Goal: Communication & Community: Answer question/provide support

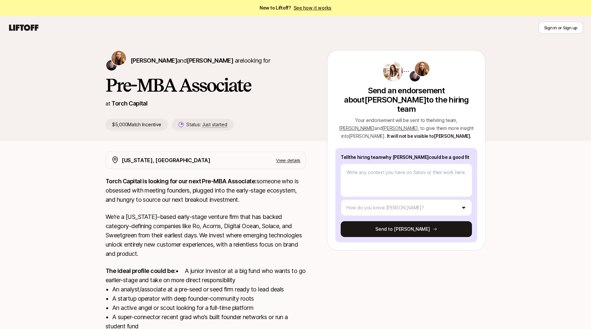
click at [361, 153] on p "Tell the hiring team why [PERSON_NAME] could be a good fit" at bounding box center [406, 157] width 131 height 8
copy p "Tell the hiring team why [PERSON_NAME] could be a good fit"
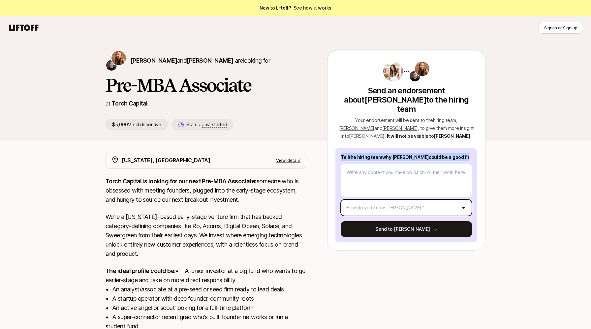
click at [384, 204] on html "New to Liftoff? See how it works Sign in or Sign up Sign in or Sign up [PERSON_…" at bounding box center [295, 164] width 591 height 329
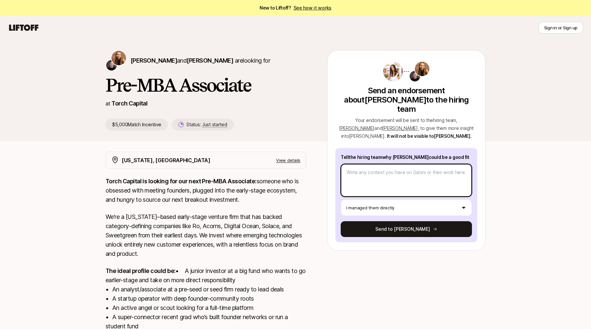
click at [367, 178] on textarea at bounding box center [406, 180] width 131 height 33
paste textarea "I strongly recommend [PERSON_NAME] for your Pre-MBA Associate role. Having mana…"
type textarea "x"
type textarea "I strongly recommend [PERSON_NAME] for your Pre-MBA Associate role. Having mana…"
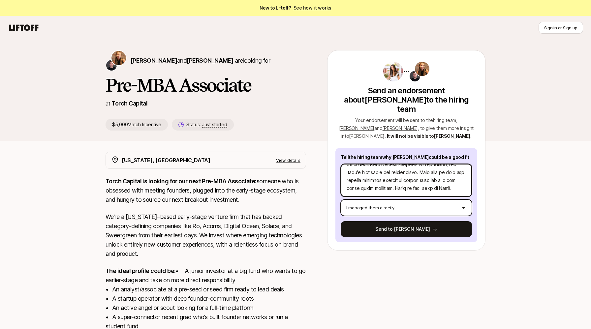
type textarea "x"
type textarea "I strongly recommend [PERSON_NAME] for your Pre-MBA Associate role. Having mana…"
type textarea "x"
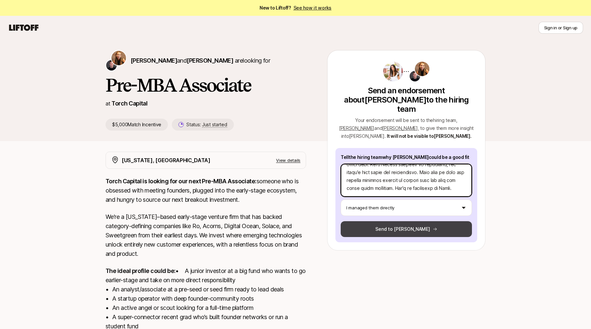
type textarea "I strongly recommend [PERSON_NAME] for your Pre-MBA Associate role. Having mana…"
click at [377, 221] on button "Send to [PERSON_NAME]" at bounding box center [406, 229] width 131 height 16
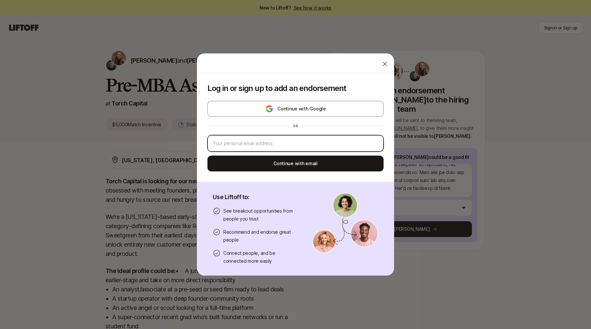
click at [284, 143] on input "email" at bounding box center [295, 144] width 165 height 8
click at [283, 125] on div "or" at bounding box center [296, 126] width 176 height 11
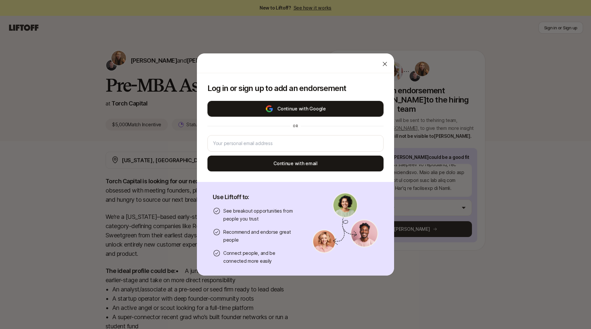
click at [283, 110] on button "Continue with Google" at bounding box center [296, 109] width 176 height 16
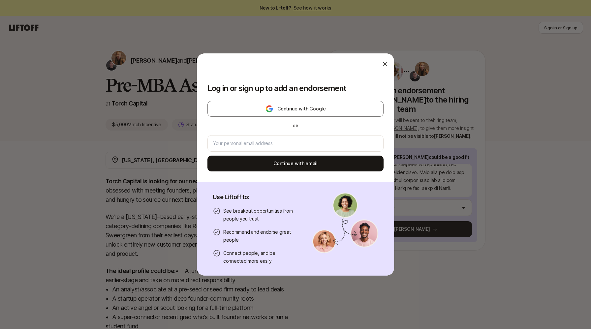
click at [167, 42] on div "Log in or sign up to add an endorsement Continue with Google or Continue with e…" at bounding box center [295, 164] width 591 height 329
click at [385, 63] on icon at bounding box center [385, 64] width 7 height 7
type textarea "x"
